Goal: Task Accomplishment & Management: Use online tool/utility

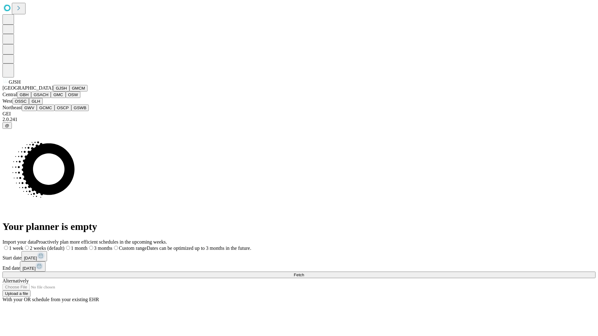
click at [53, 92] on button "GJSH" at bounding box center [61, 88] width 16 height 7
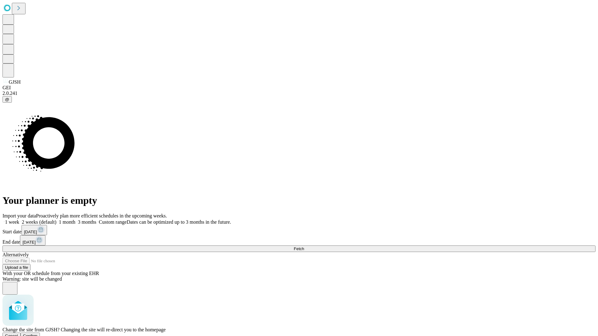
click at [38, 334] on span "Confirm" at bounding box center [30, 336] width 15 height 5
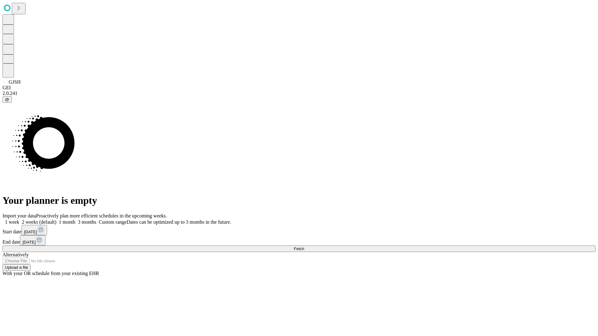
click at [56, 220] on label "2 weeks (default)" at bounding box center [37, 222] width 37 height 5
click at [304, 247] on span "Fetch" at bounding box center [299, 249] width 10 height 5
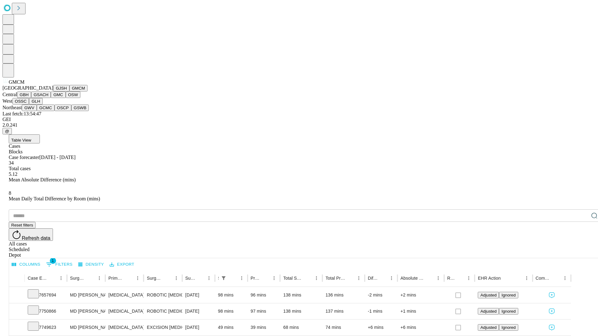
click at [31, 98] on button "GBH" at bounding box center [24, 95] width 14 height 7
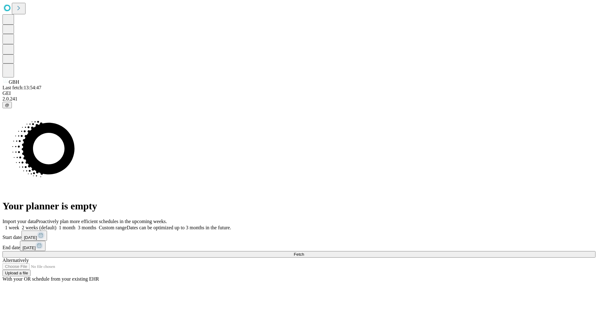
click at [56, 225] on label "2 weeks (default)" at bounding box center [37, 227] width 37 height 5
click at [304, 252] on span "Fetch" at bounding box center [299, 254] width 10 height 5
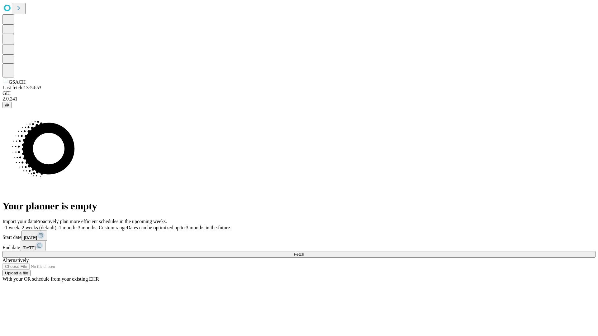
click at [56, 225] on label "2 weeks (default)" at bounding box center [37, 227] width 37 height 5
click at [304, 252] on span "Fetch" at bounding box center [299, 254] width 10 height 5
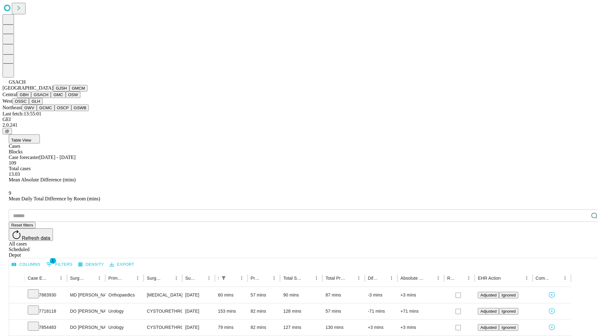
click at [51, 98] on button "GMC" at bounding box center [58, 95] width 15 height 7
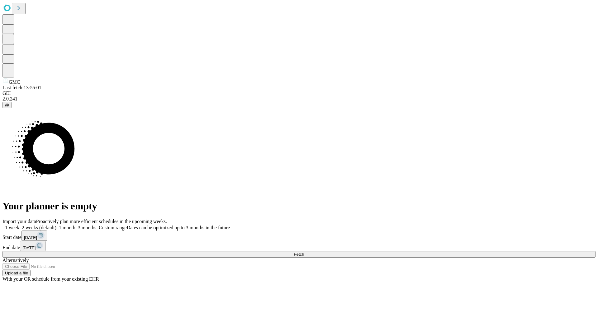
click at [56, 225] on label "2 weeks (default)" at bounding box center [37, 227] width 37 height 5
click at [304, 252] on span "Fetch" at bounding box center [299, 254] width 10 height 5
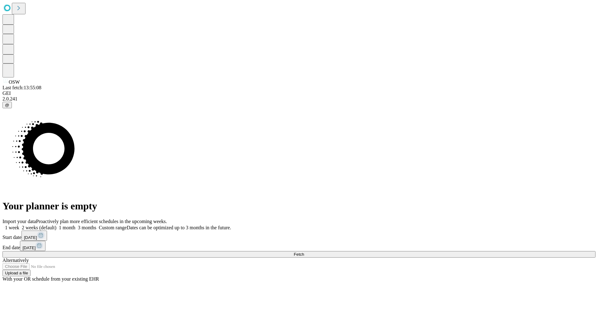
click at [56, 225] on label "2 weeks (default)" at bounding box center [37, 227] width 37 height 5
click at [304, 252] on span "Fetch" at bounding box center [299, 254] width 10 height 5
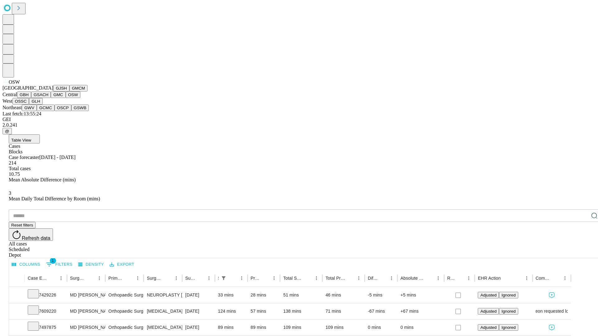
click at [29, 105] on button "OSSC" at bounding box center [20, 101] width 17 height 7
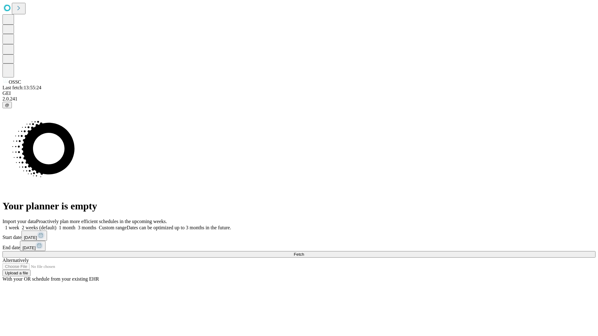
click at [56, 225] on label "2 weeks (default)" at bounding box center [37, 227] width 37 height 5
click at [304, 252] on span "Fetch" at bounding box center [299, 254] width 10 height 5
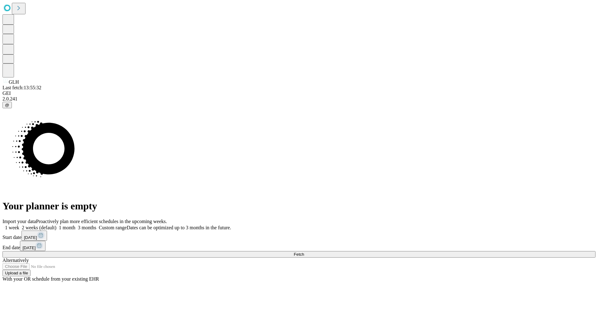
click at [56, 225] on label "2 weeks (default)" at bounding box center [37, 227] width 37 height 5
click at [304, 252] on span "Fetch" at bounding box center [299, 254] width 10 height 5
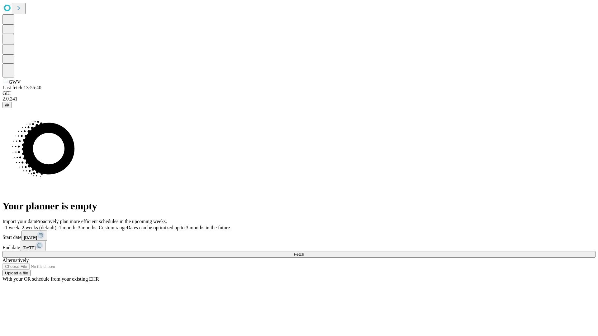
click at [304, 252] on span "Fetch" at bounding box center [299, 254] width 10 height 5
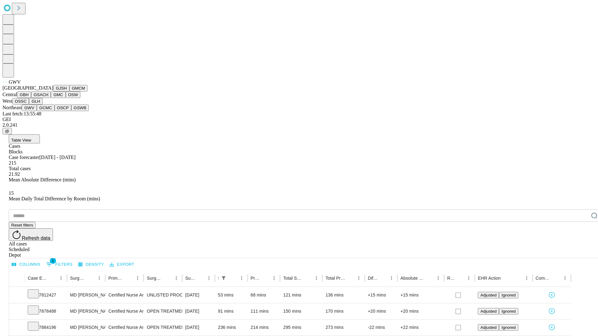
click at [48, 111] on button "GCMC" at bounding box center [46, 108] width 18 height 7
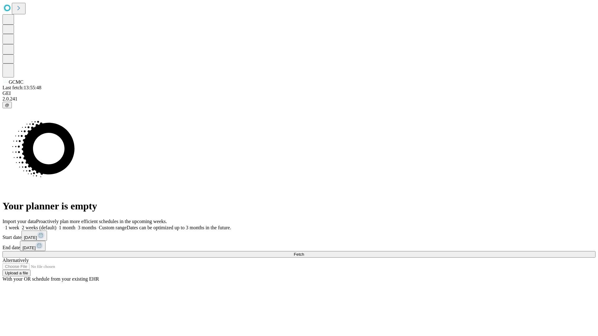
click at [56, 225] on label "2 weeks (default)" at bounding box center [37, 227] width 37 height 5
click at [304, 252] on span "Fetch" at bounding box center [299, 254] width 10 height 5
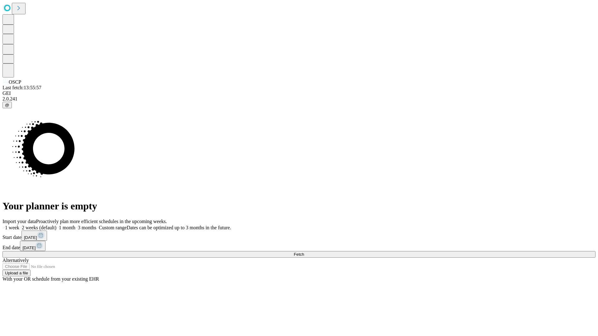
click at [56, 225] on label "2 weeks (default)" at bounding box center [37, 227] width 37 height 5
click at [304, 252] on span "Fetch" at bounding box center [299, 254] width 10 height 5
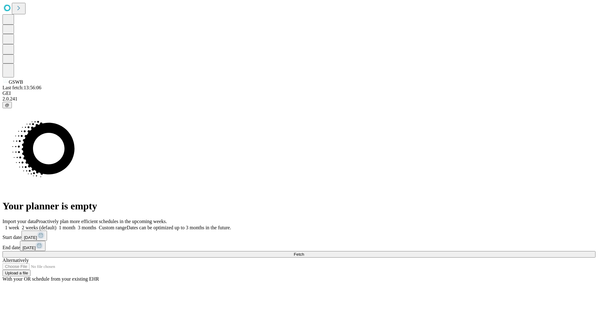
click at [56, 225] on label "2 weeks (default)" at bounding box center [37, 227] width 37 height 5
click at [304, 252] on span "Fetch" at bounding box center [299, 254] width 10 height 5
